Goal: Find specific page/section

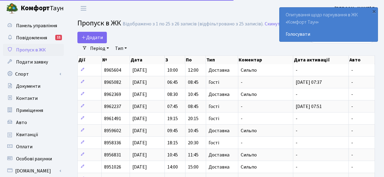
select select "25"
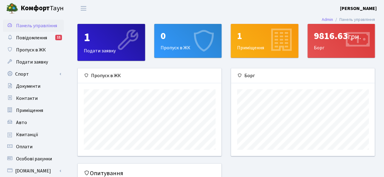
scroll to position [87, 144]
click at [185, 39] on div "0" at bounding box center [187, 36] width 55 height 12
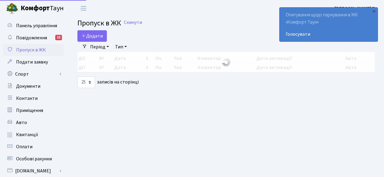
select select "25"
